Goal: Check status

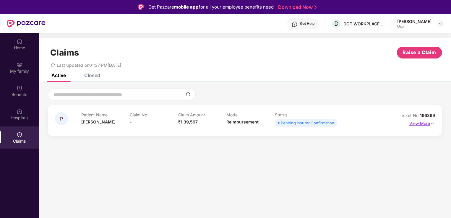
click at [431, 123] on img at bounding box center [432, 123] width 5 height 6
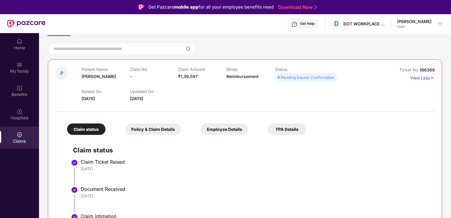
scroll to position [46, 0]
click at [215, 130] on div "Employee Details" at bounding box center [224, 129] width 47 height 12
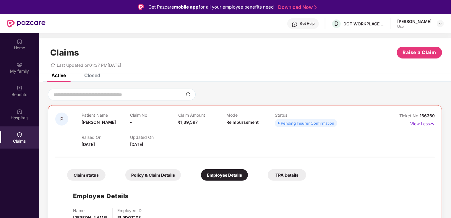
scroll to position [33, 0]
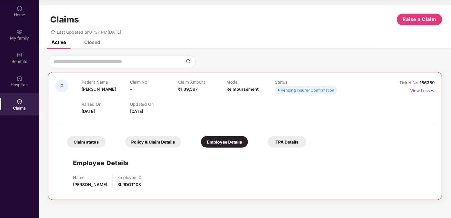
click at [286, 139] on div "TPA Details" at bounding box center [286, 142] width 38 height 12
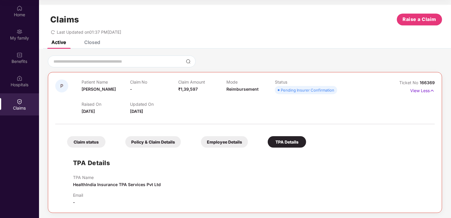
click at [226, 140] on div "Employee Details" at bounding box center [224, 142] width 47 height 12
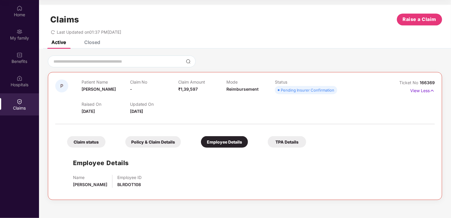
click at [149, 140] on div "Policy & Claim Details" at bounding box center [153, 142] width 56 height 12
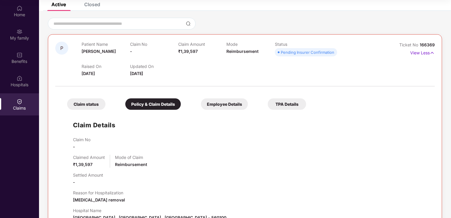
scroll to position [37, 0]
click at [86, 105] on div "Claim status" at bounding box center [86, 105] width 38 height 12
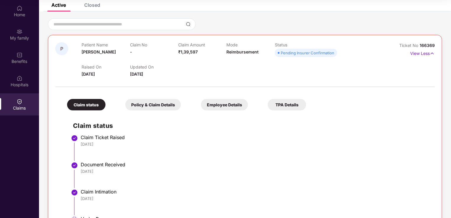
scroll to position [0, 0]
